Goal: Entertainment & Leisure: Consume media (video, audio)

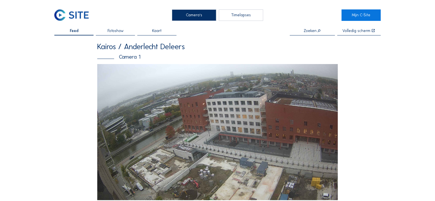
click at [242, 15] on div "Timelapses" at bounding box center [241, 14] width 44 height 11
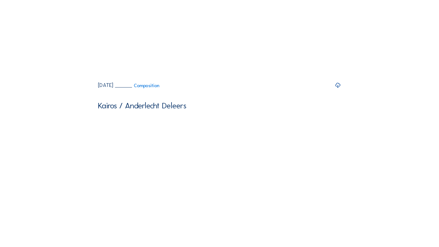
scroll to position [429, 0]
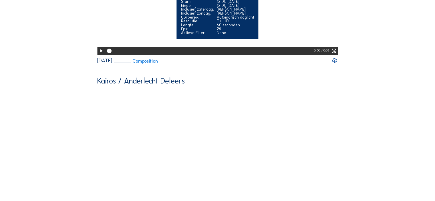
click at [334, 48] on icon at bounding box center [333, 51] width 5 height 7
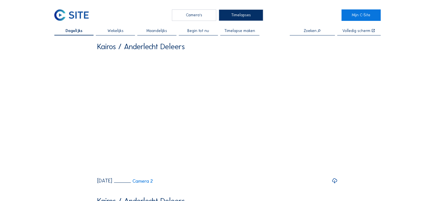
scroll to position [0, 0]
click at [195, 32] on span "Begin tot nu" at bounding box center [198, 31] width 22 height 4
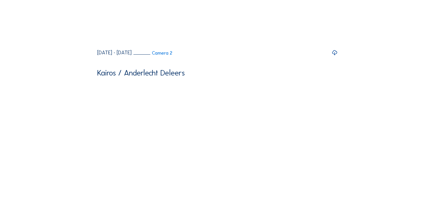
scroll to position [214, 0]
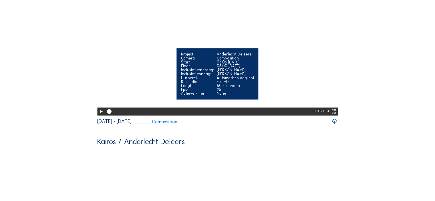
click at [336, 108] on icon at bounding box center [333, 111] width 5 height 7
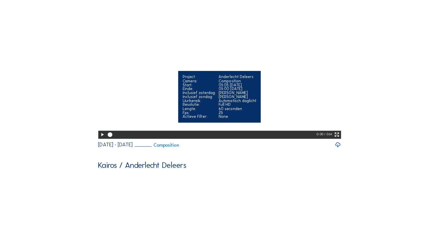
scroll to position [180, 0]
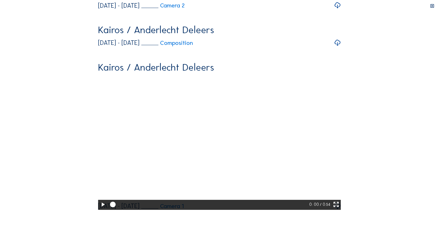
click at [100, 201] on icon at bounding box center [103, 205] width 7 height 8
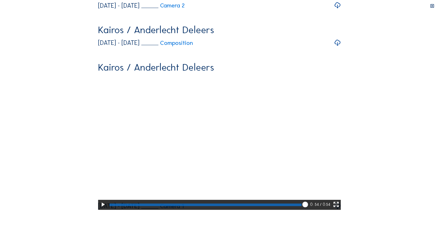
click at [302, 201] on div at bounding box center [206, 205] width 193 height 3
click at [295, 201] on div "Your browser does not support the video tag. 0: 45 / 0:54" at bounding box center [219, 36] width 243 height 348
click at [100, 201] on icon at bounding box center [103, 205] width 7 height 8
click at [340, 201] on icon at bounding box center [336, 205] width 7 height 8
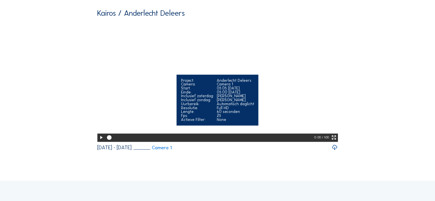
scroll to position [390, 0]
